Goal: Find specific page/section: Find specific page/section

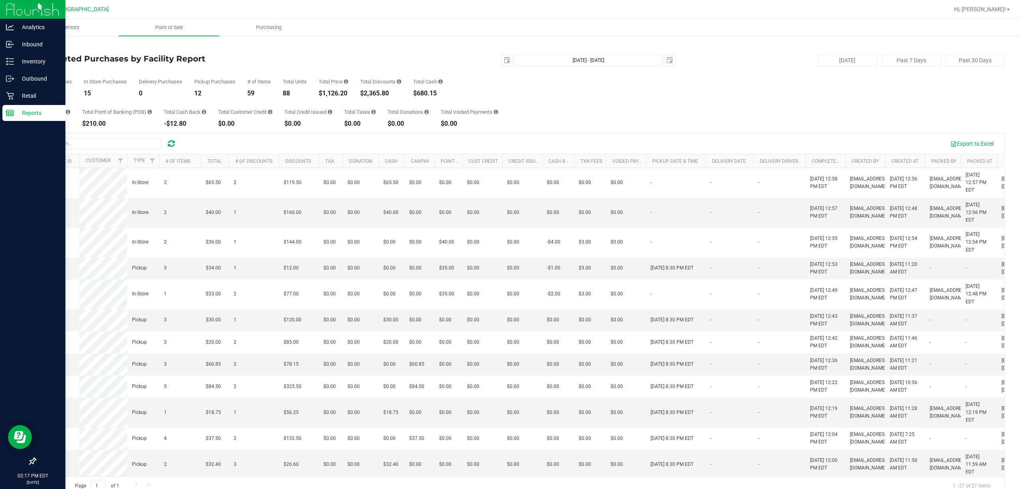
click at [18, 111] on p "Reports" at bounding box center [38, 113] width 48 height 10
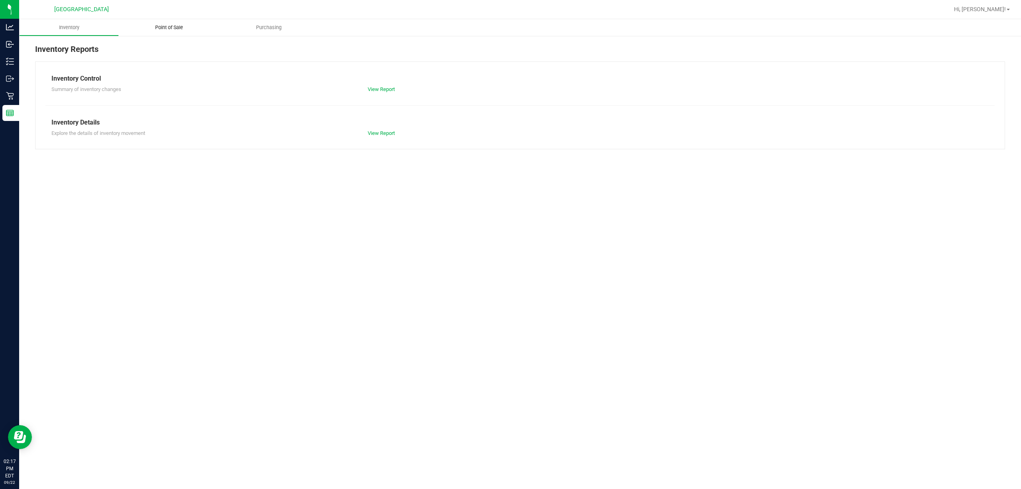
click at [181, 27] on span "Point of Sale" at bounding box center [168, 27] width 49 height 7
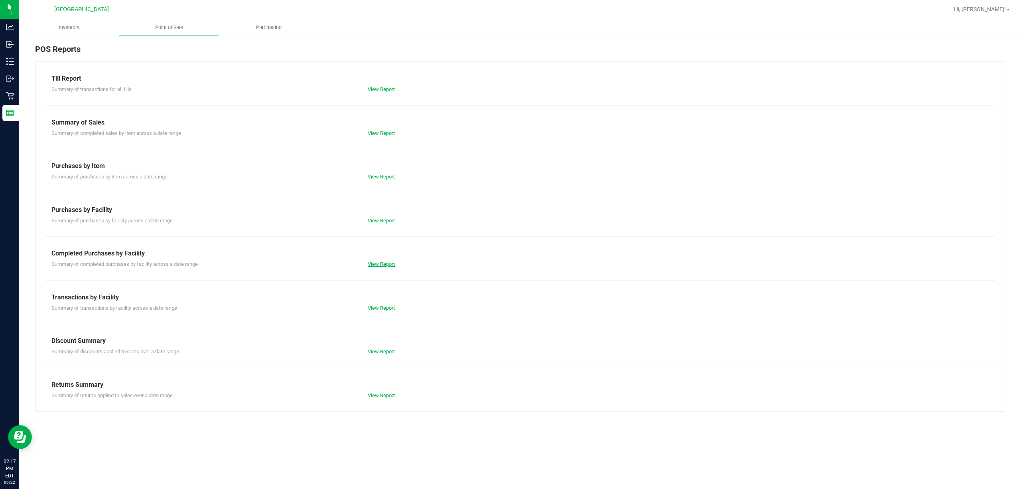
click at [382, 262] on link "View Report" at bounding box center [381, 264] width 27 height 6
